Goal: Information Seeking & Learning: Find specific fact

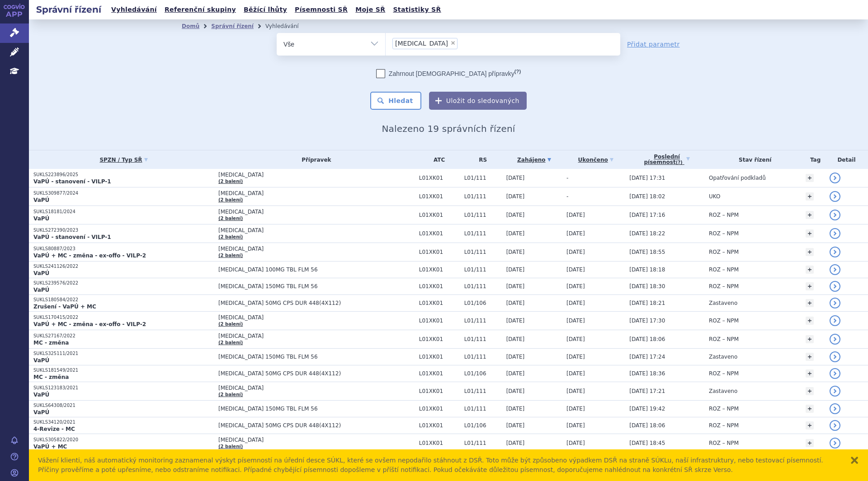
click at [450, 41] on span "×" at bounding box center [452, 42] width 5 height 5
click at [386, 41] on select "lynparza" at bounding box center [385, 44] width 0 height 23
select select
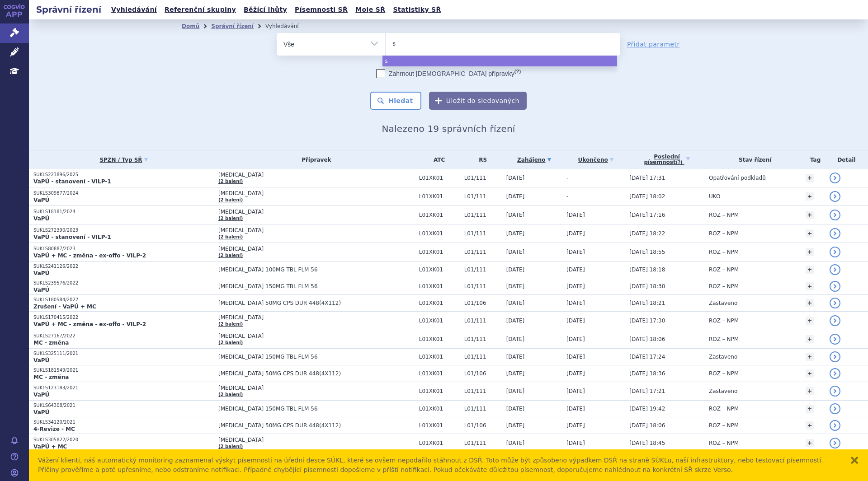
type input "sa"
type input "sap"
type input "saphn"
type input "saphno"
select select "saphno"
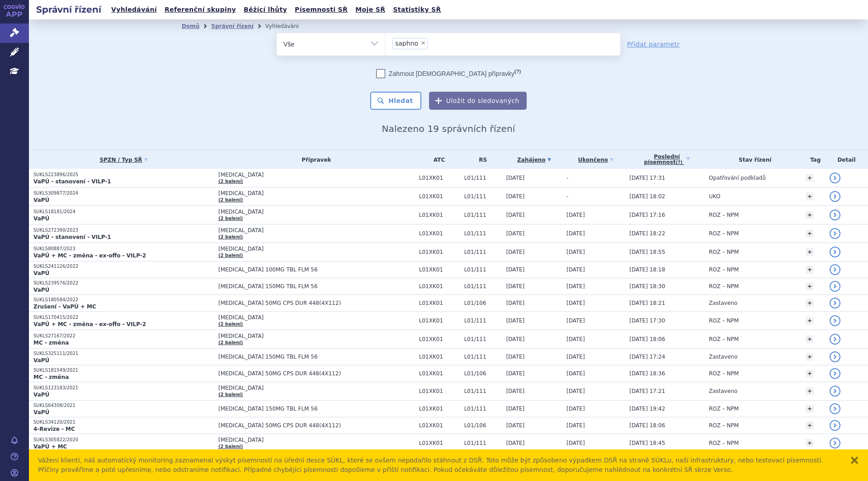
click at [420, 41] on span "×" at bounding box center [422, 42] width 5 height 5
click at [386, 41] on select "lynparza saphno" at bounding box center [385, 44] width 0 height 23
select select
type input "s"
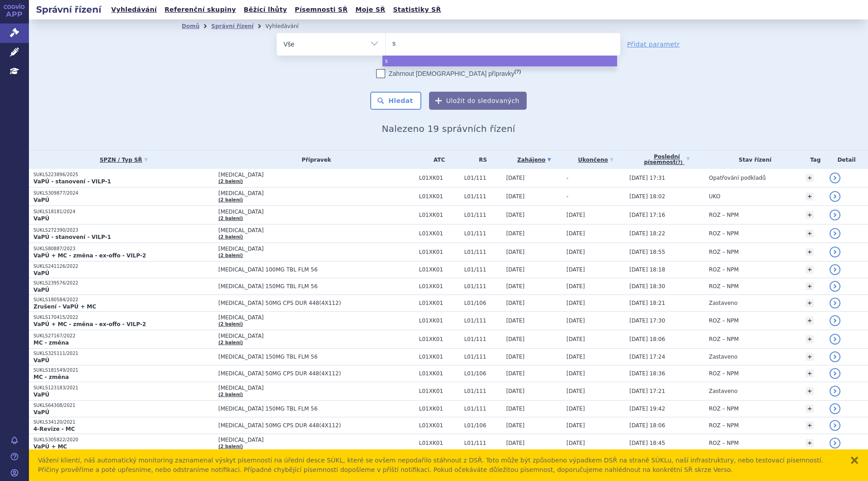
type input "sa"
type input "sap"
type input "saph"
type input "saphn"
type input "saphne"
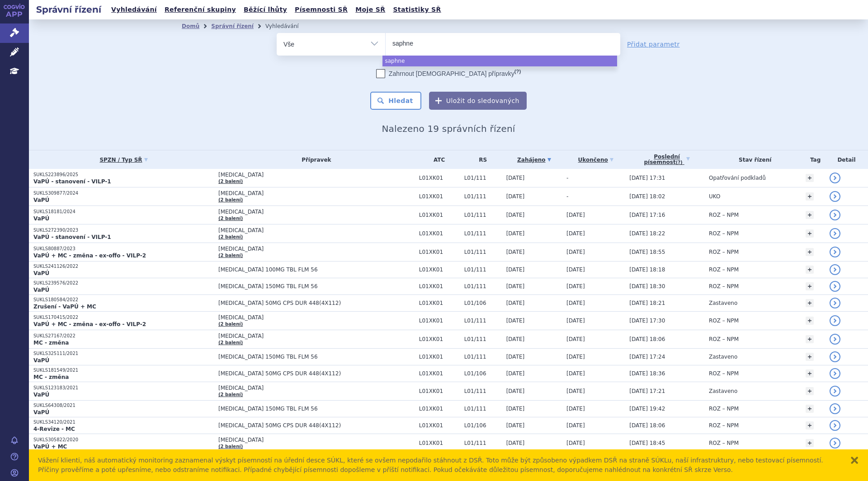
type input "saphnel"
type input "saphnelo"
select select "saphnelo"
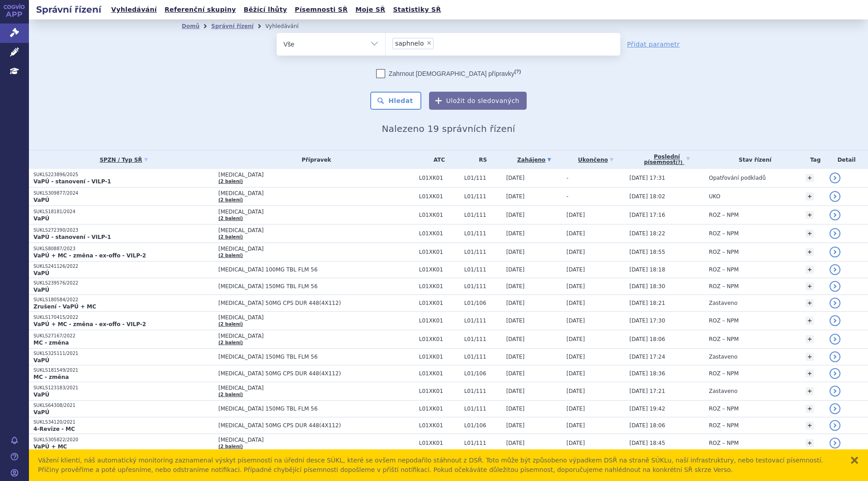
click at [390, 110] on button "Hledat" at bounding box center [395, 101] width 51 height 18
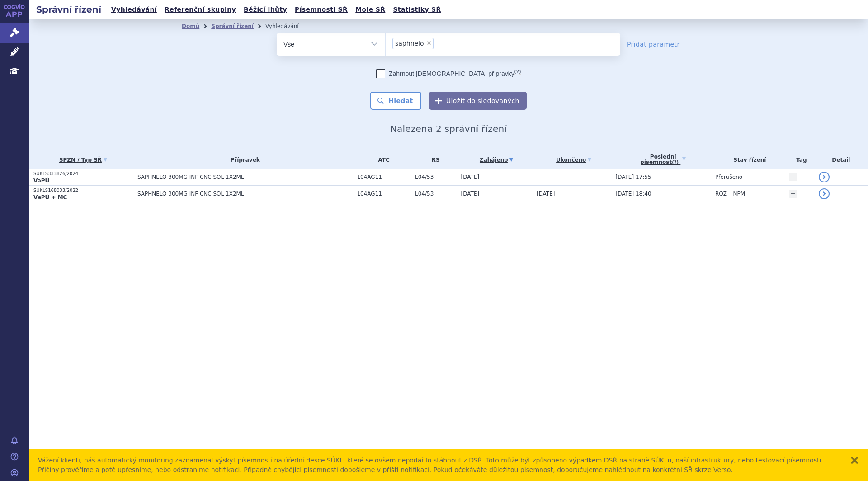
click at [100, 179] on p "VaPÚ" at bounding box center [82, 180] width 99 height 7
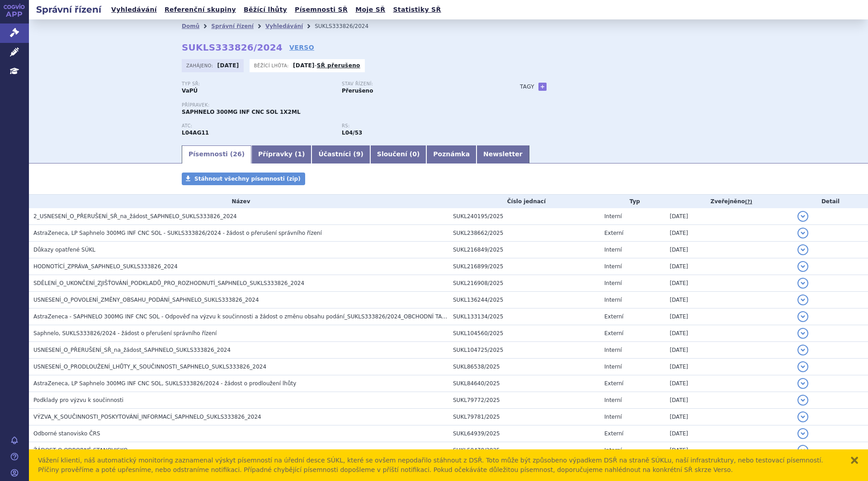
click at [439, 214] on h3 "2_USNESENÍ_O_PŘERUŠENÍ_SŘ_na_žádost_SAPHNELO_SUKLS333826_2024" at bounding box center [240, 216] width 415 height 9
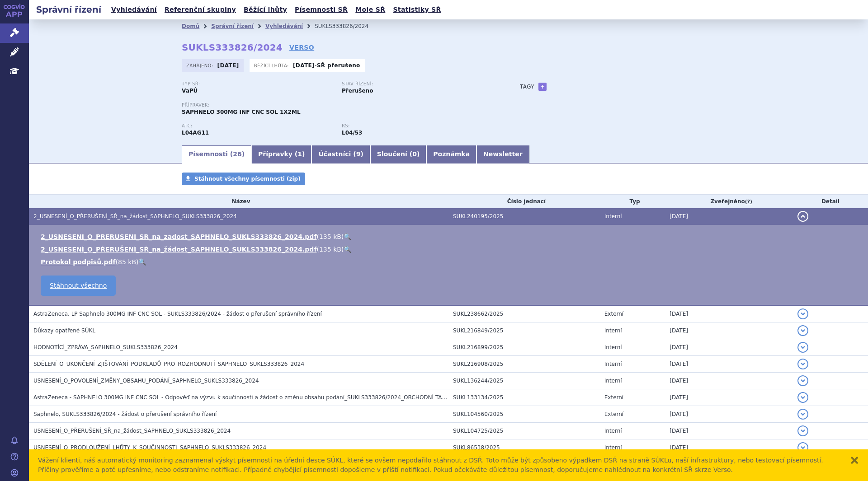
click at [226, 235] on link "2_USNESENI_O_PRERUSENI_SR_na_zadost_SAPHNELO_SUKLS333826_2024.pdf" at bounding box center [179, 236] width 276 height 7
